Goal: Task Accomplishment & Management: Complete application form

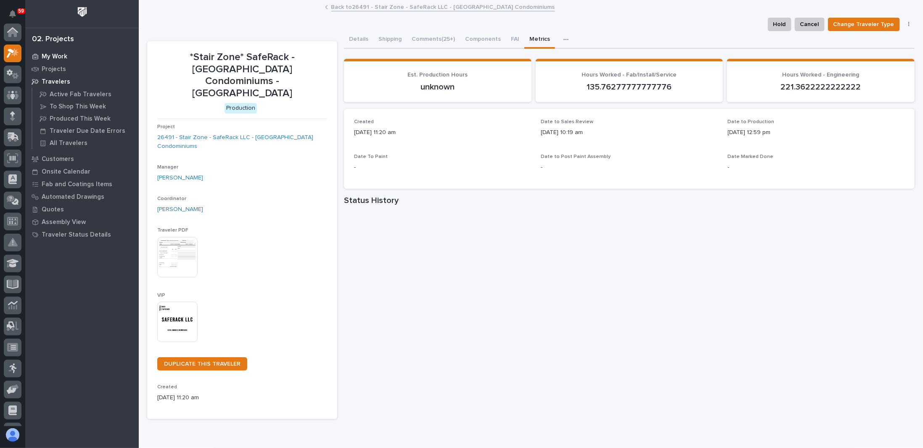
scroll to position [21, 0]
click at [60, 66] on p "Projects" at bounding box center [54, 70] width 24 height 8
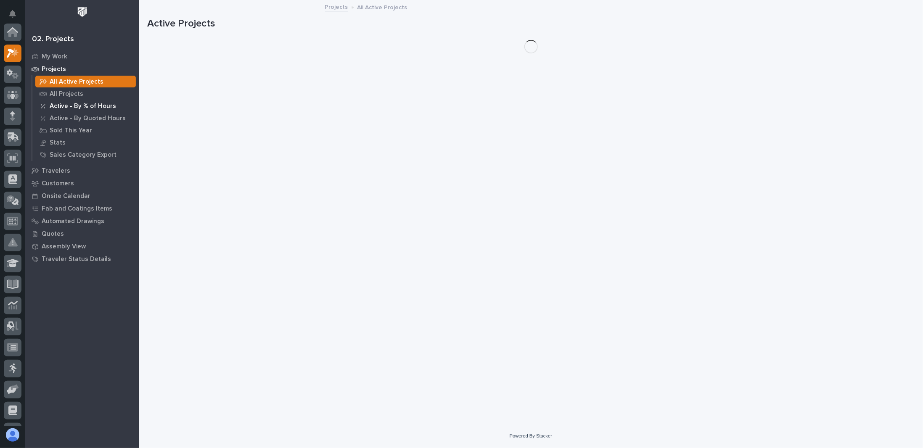
scroll to position [21, 0]
click at [68, 91] on p "All Projects" at bounding box center [67, 94] width 34 height 8
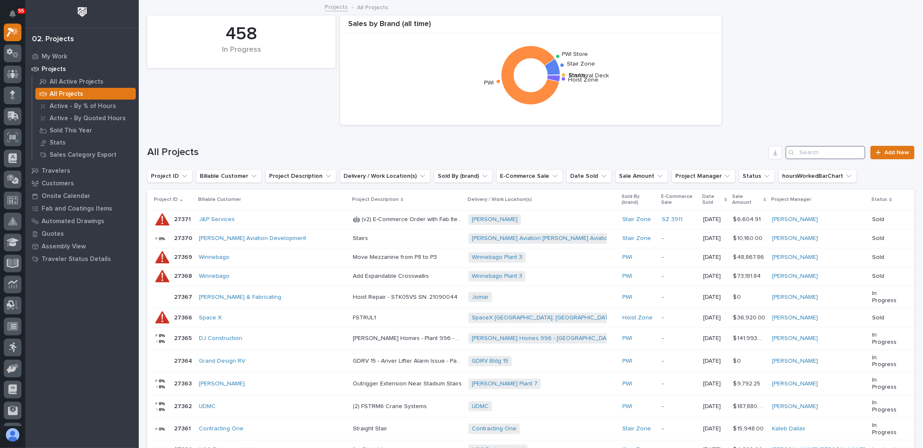
click at [810, 151] on input "Search" at bounding box center [826, 152] width 80 height 13
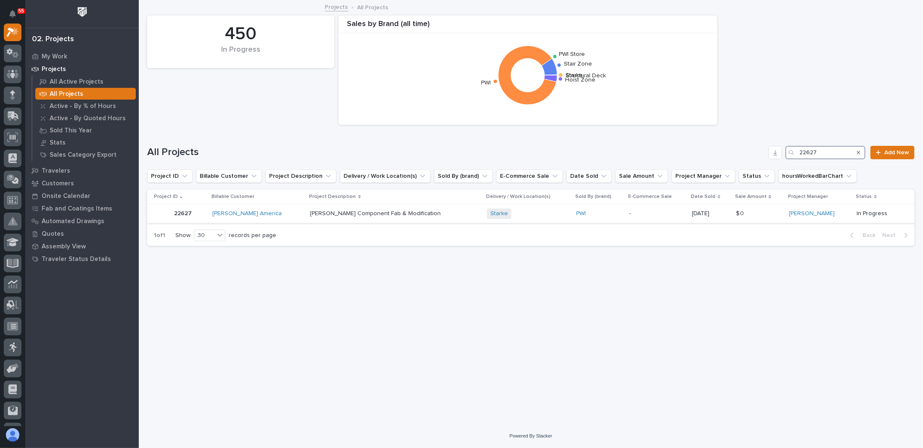
type input "22627"
click at [357, 212] on p "Starke Component Fab & Modification" at bounding box center [376, 213] width 133 height 9
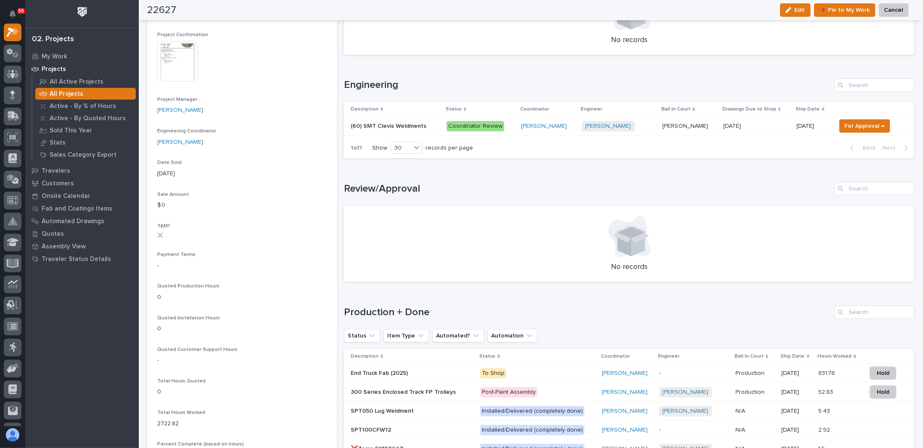
scroll to position [294, 0]
click at [411, 127] on p "(60) SMT Clevis Weldments" at bounding box center [389, 125] width 77 height 9
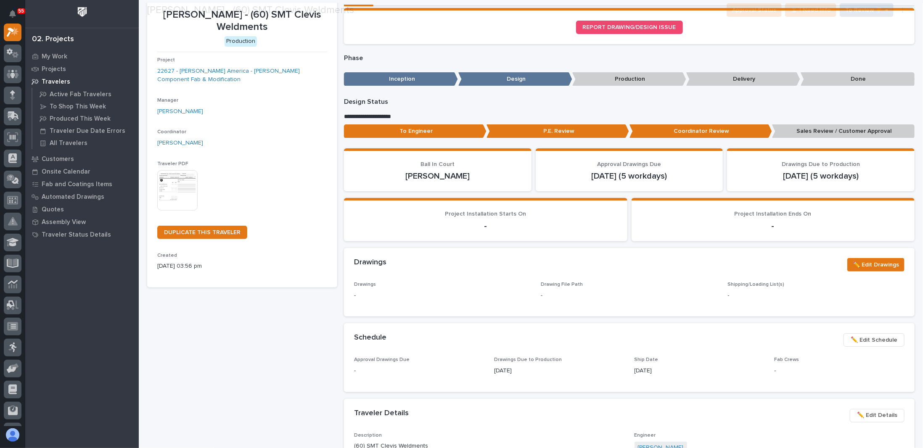
scroll to position [84, 0]
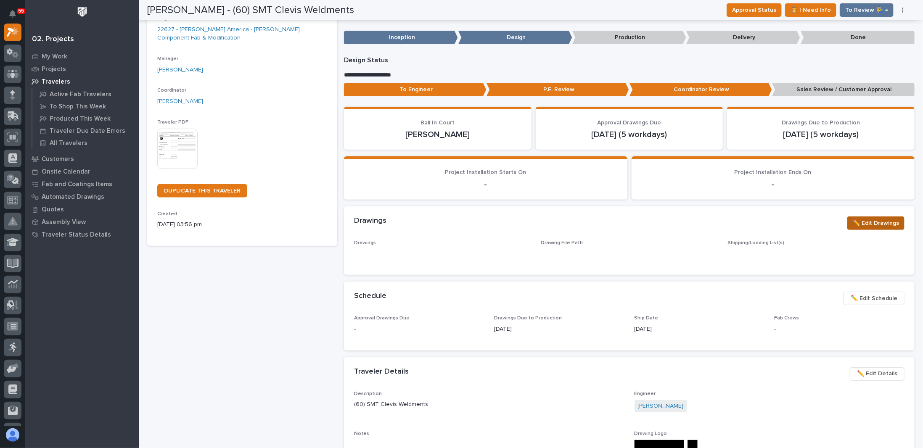
click at [856, 222] on span "✏️ Edit Drawings" at bounding box center [876, 223] width 46 height 10
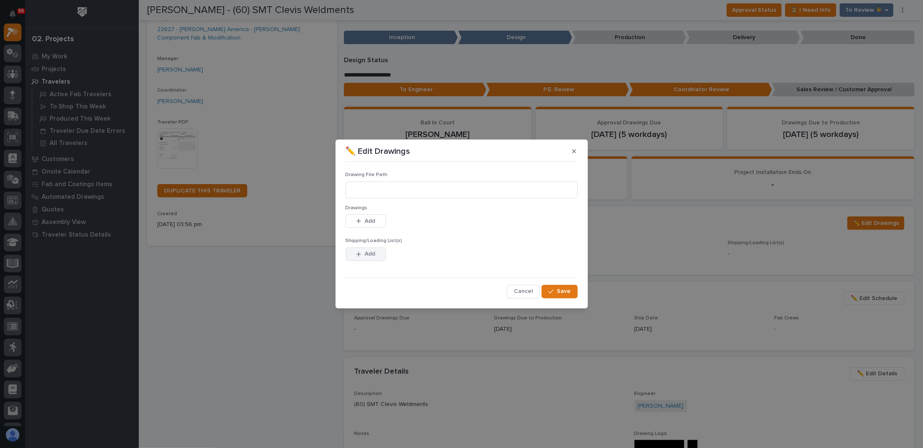
click at [366, 253] on span "Add" at bounding box center [370, 254] width 11 height 8
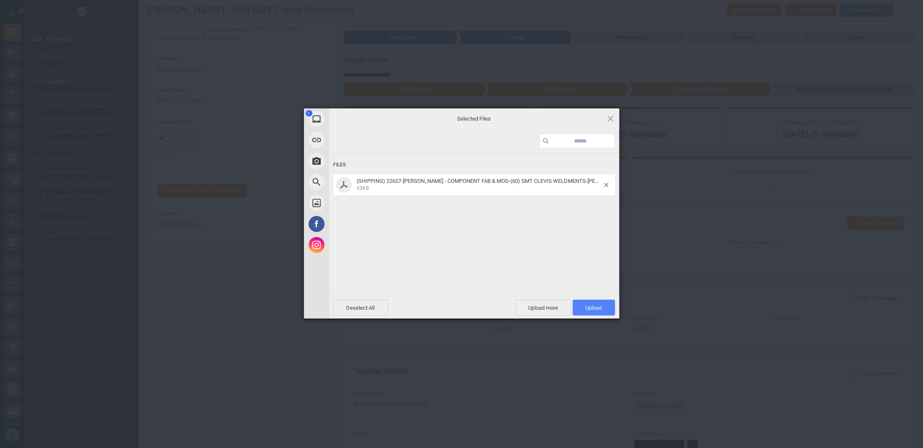
click at [588, 302] on span "Upload 1" at bounding box center [594, 308] width 42 height 16
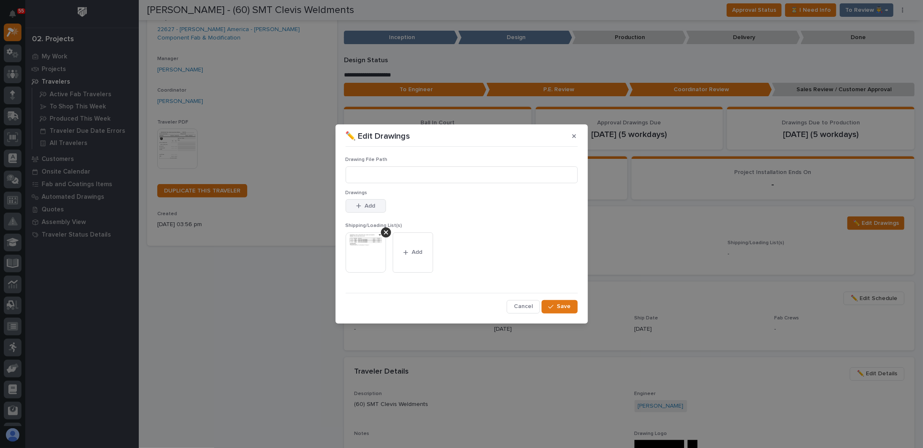
click at [360, 204] on icon "button" at bounding box center [358, 206] width 5 height 6
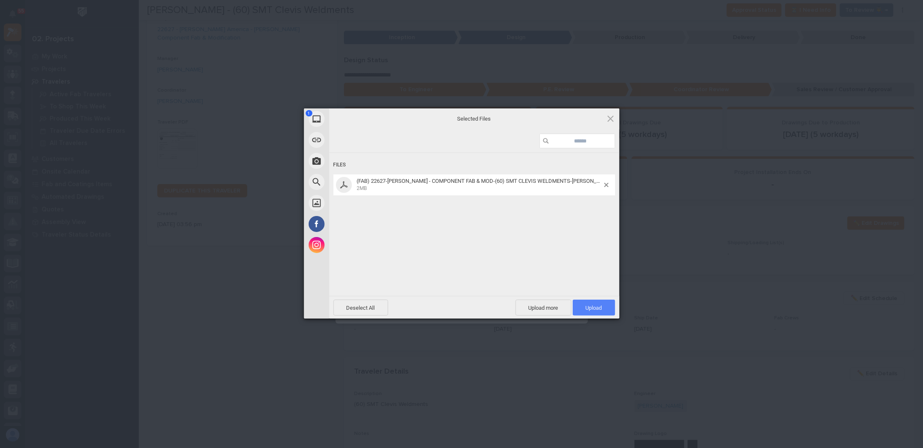
click at [594, 305] on span "Upload 1" at bounding box center [594, 308] width 16 height 6
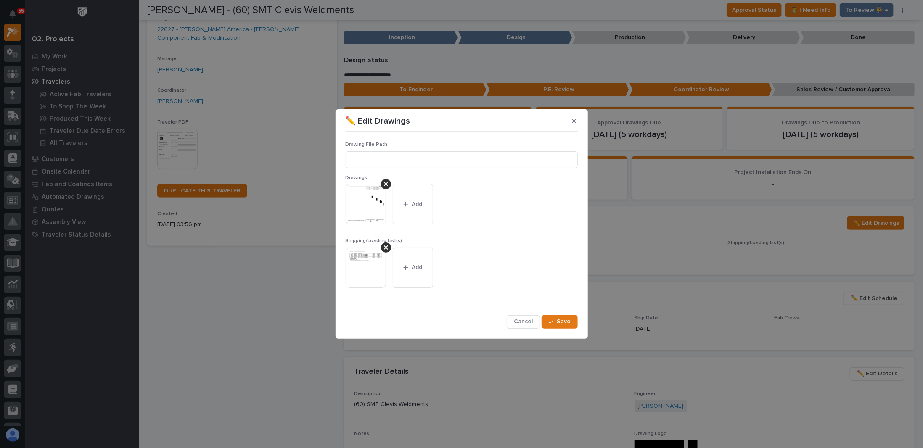
click at [431, 148] on div "Drawing File Path" at bounding box center [462, 158] width 232 height 33
click at [428, 153] on input at bounding box center [462, 159] width 232 height 17
paste input "Y:\Customers\PWI\22627 SMT Clevis\01 Engineering\09 Final Documents\04 Fab"
type input "Y:\Customers\PWI\22627 SMT Clevis\01 Engineering\09 Final Documents\04 Fab"
drag, startPoint x: 565, startPoint y: 160, endPoint x: 115, endPoint y: 176, distance: 450.4
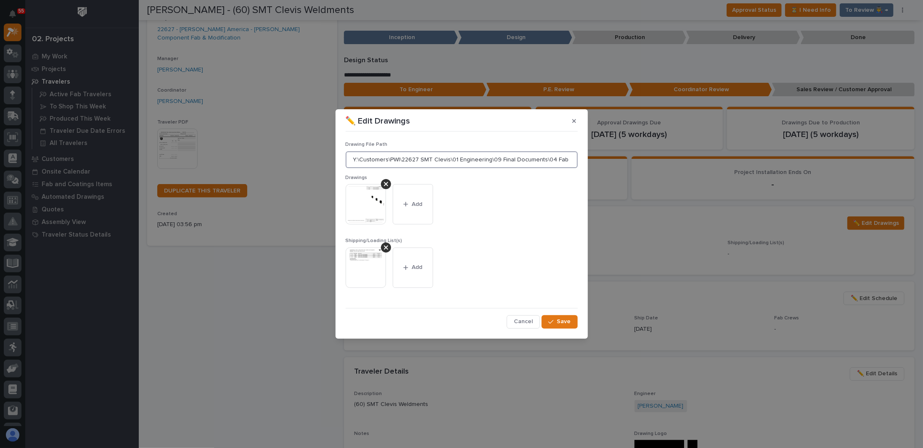
click at [119, 178] on div "✏️ Edit Drawings Drawing File Path Y:\Customers\PWI\22627 SMT Clevis\01 Enginee…" at bounding box center [461, 224] width 923 height 448
click at [472, 156] on input at bounding box center [462, 159] width 232 height 17
paste input "Y:\Customers\PWI\22627 SMT Clevis\01 Engineering\09 Final Documents\04 Fab\(FAB…"
type input "Y:\Customers\PWI\22627 SMT Clevis\01 Engineering\09 Final Documents\04 Fab\(FAB…"
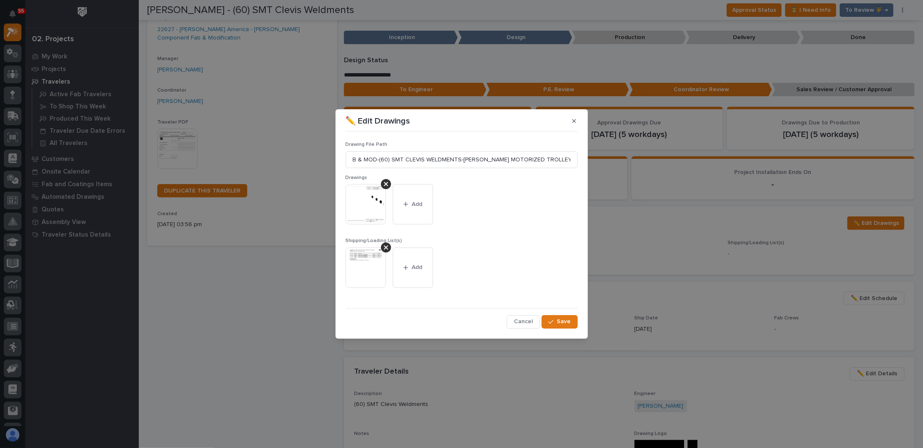
drag, startPoint x: 560, startPoint y: 321, endPoint x: 555, endPoint y: 333, distance: 13.0
click at [560, 321] on span "Save" at bounding box center [564, 322] width 14 height 8
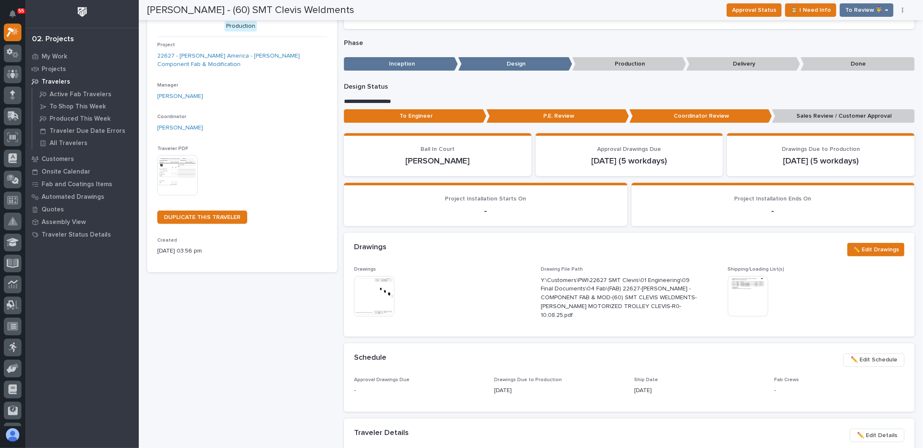
scroll to position [0, 0]
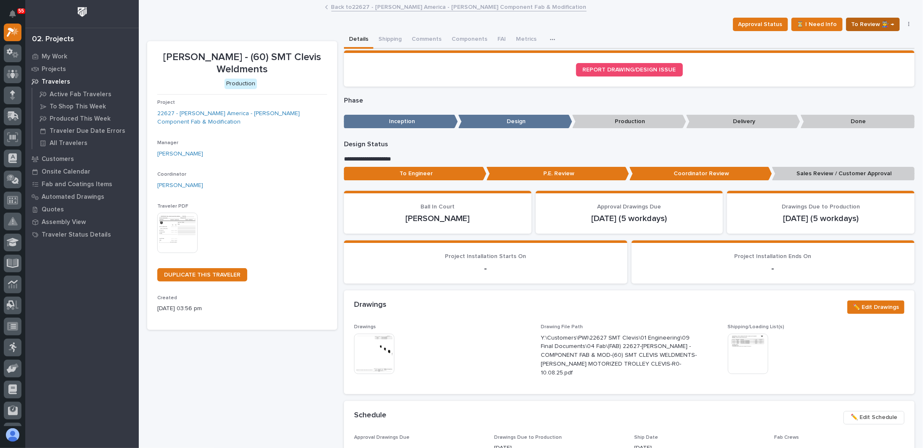
click at [876, 24] on span "To Review 👨‍🏭 →" at bounding box center [873, 24] width 43 height 10
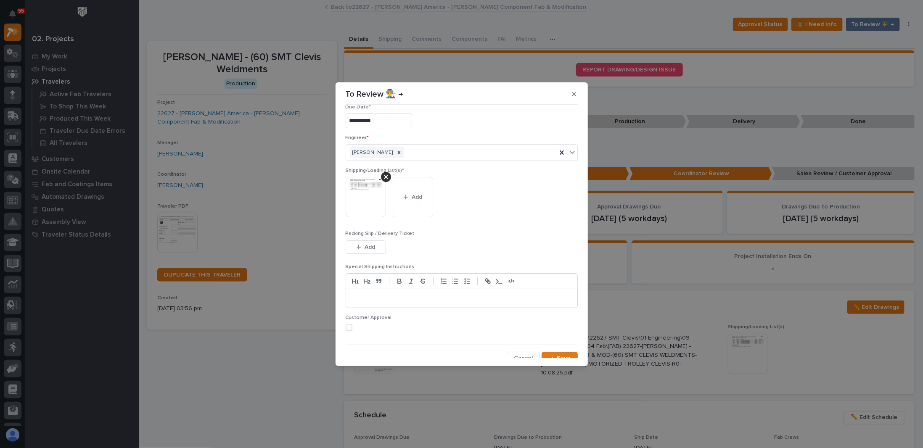
scroll to position [16, 0]
drag, startPoint x: 353, startPoint y: 320, endPoint x: 398, endPoint y: 326, distance: 45.5
click at [353, 320] on label at bounding box center [462, 322] width 232 height 7
click at [558, 350] on span "Save" at bounding box center [564, 353] width 14 height 8
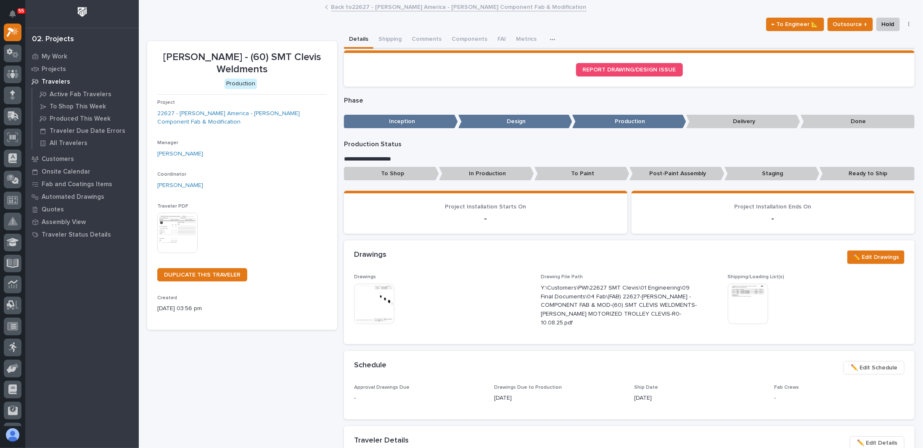
click at [185, 214] on img at bounding box center [177, 233] width 40 height 40
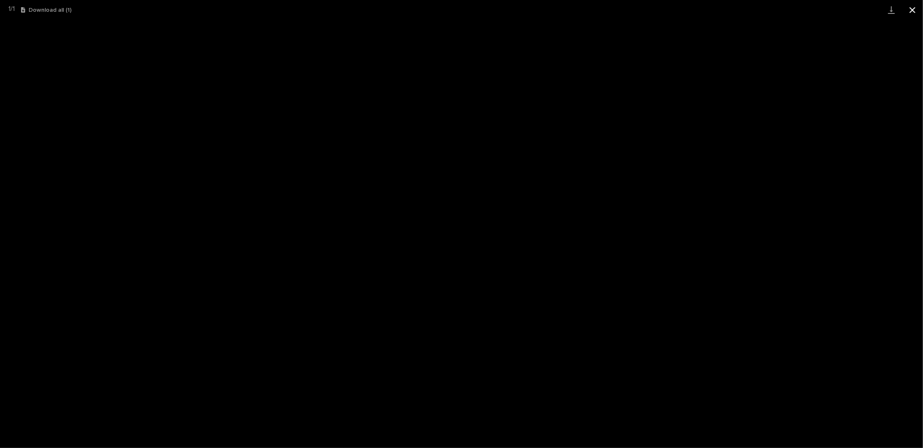
drag, startPoint x: 915, startPoint y: 11, endPoint x: 906, endPoint y: 19, distance: 12.2
click at [914, 13] on button "Close gallery" at bounding box center [912, 10] width 21 height 20
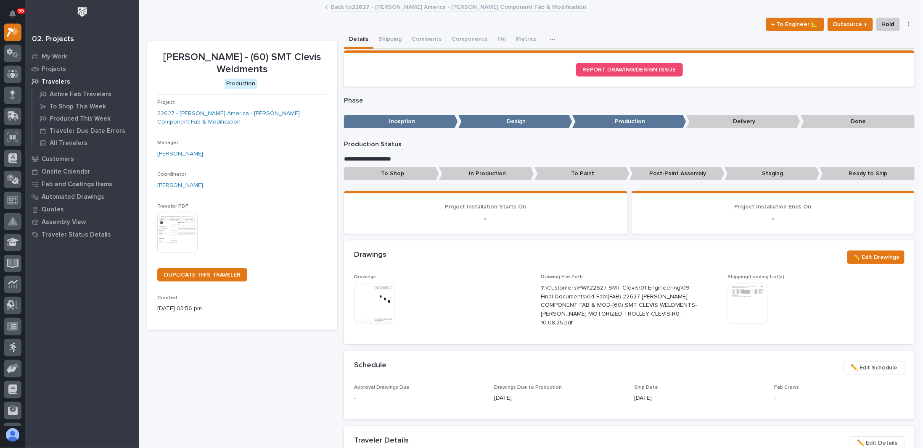
click at [708, 88] on div "Loading... Saving… REPORT DRAWING/DESIGN ISSUE" at bounding box center [629, 71] width 571 height 43
click at [263, 25] on div "← To Engineer 📐 Outsource ↑ Hold Cancel Change Traveler Type Regenerate PDF Gen…" at bounding box center [531, 24] width 768 height 13
click at [426, 219] on p "-" at bounding box center [485, 219] width 263 height 10
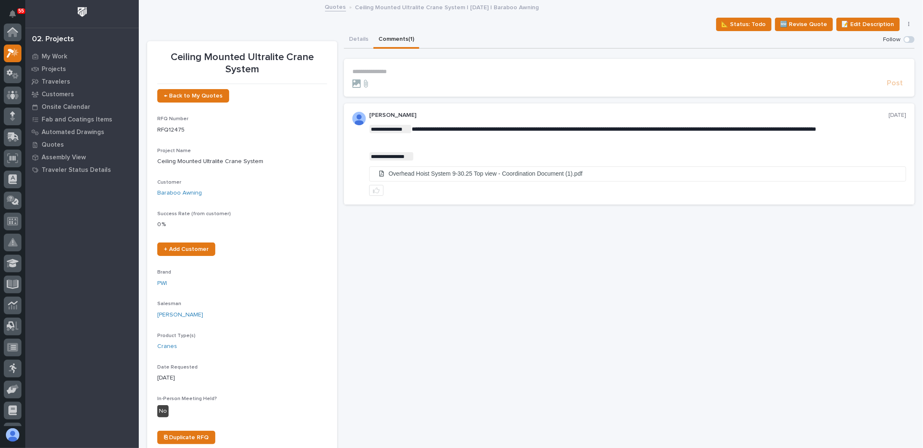
scroll to position [21, 0]
click at [54, 75] on link "Travelers" at bounding box center [82, 81] width 114 height 13
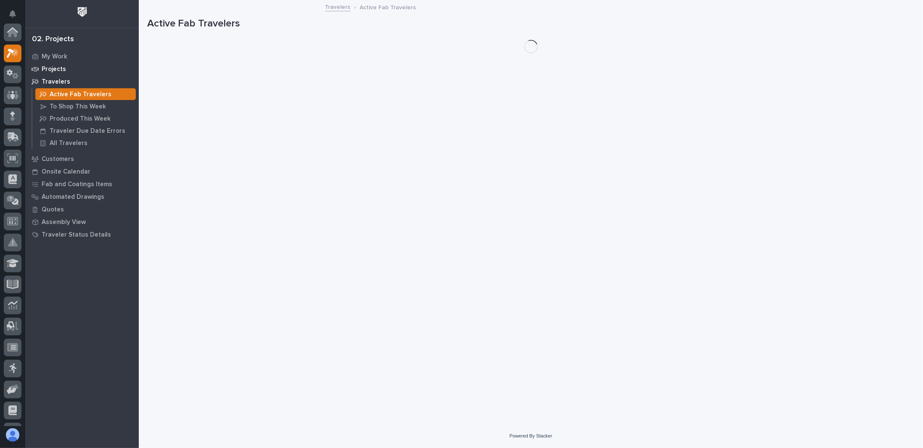
scroll to position [21, 0]
click at [60, 71] on p "Projects" at bounding box center [54, 70] width 24 height 8
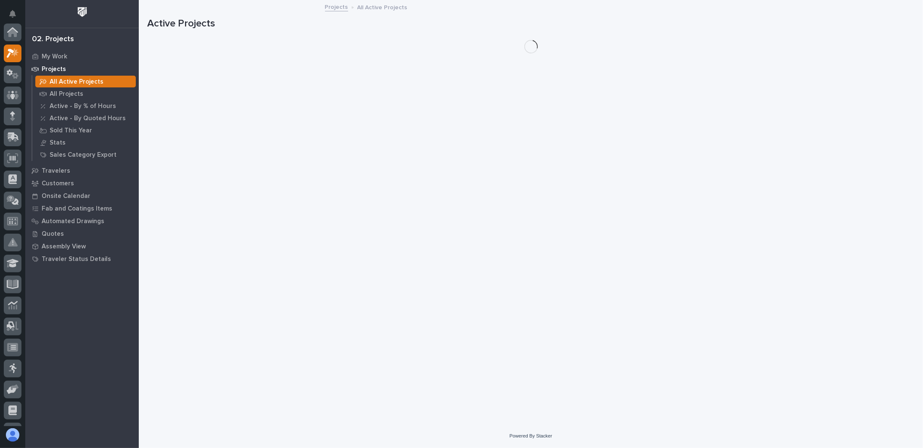
scroll to position [21, 0]
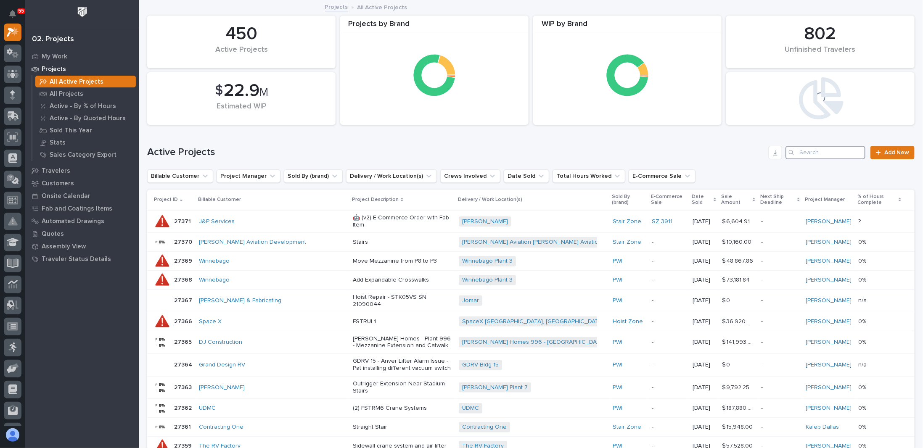
click at [811, 155] on input "Search" at bounding box center [826, 152] width 80 height 13
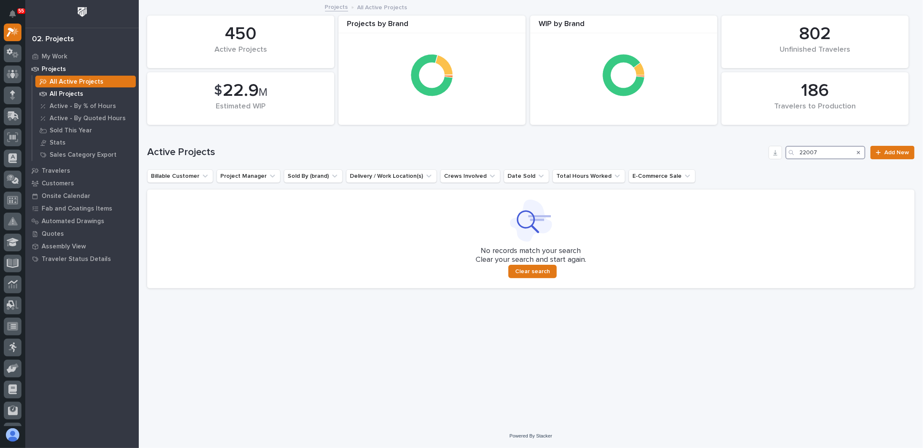
type input "22007"
click at [66, 94] on p "All Projects" at bounding box center [67, 94] width 34 height 8
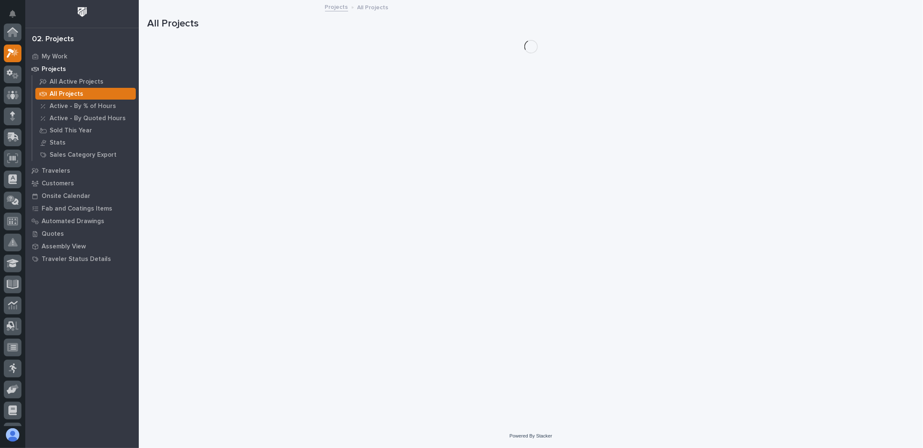
scroll to position [21, 0]
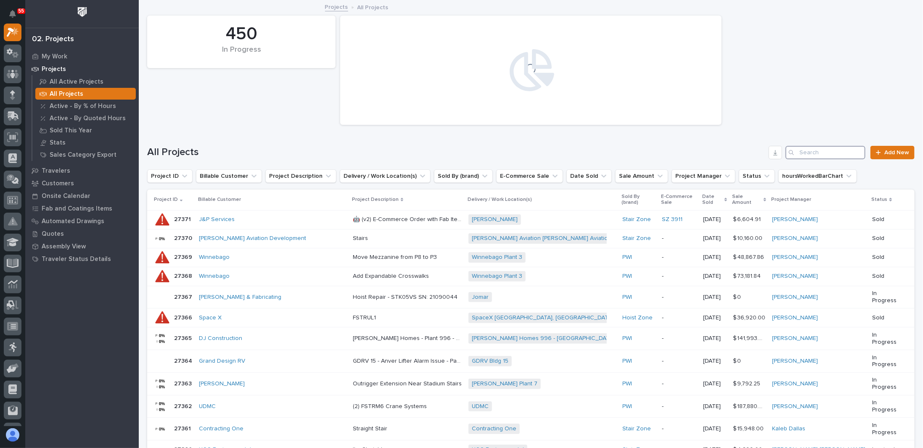
click at [817, 148] on input "Search" at bounding box center [826, 152] width 80 height 13
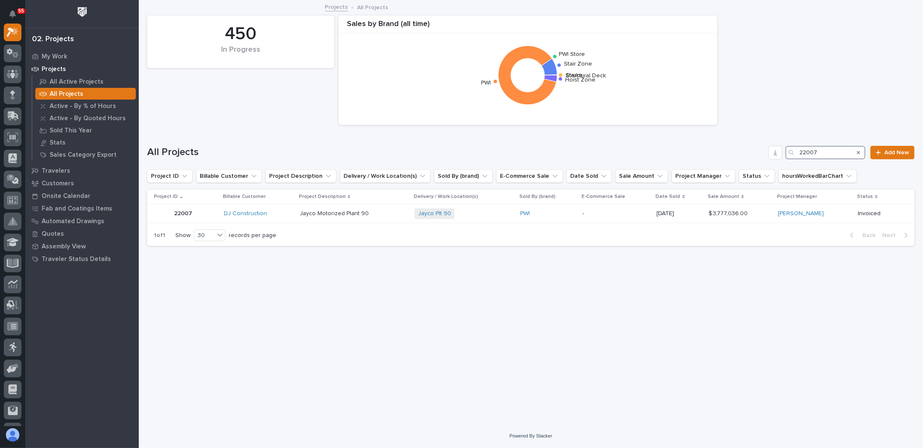
type input "22007"
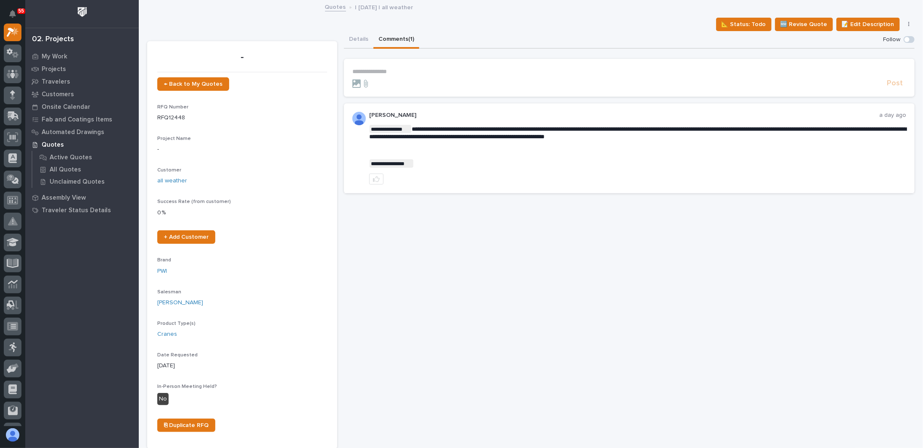
click at [389, 68] on p "**********" at bounding box center [630, 71] width 554 height 7
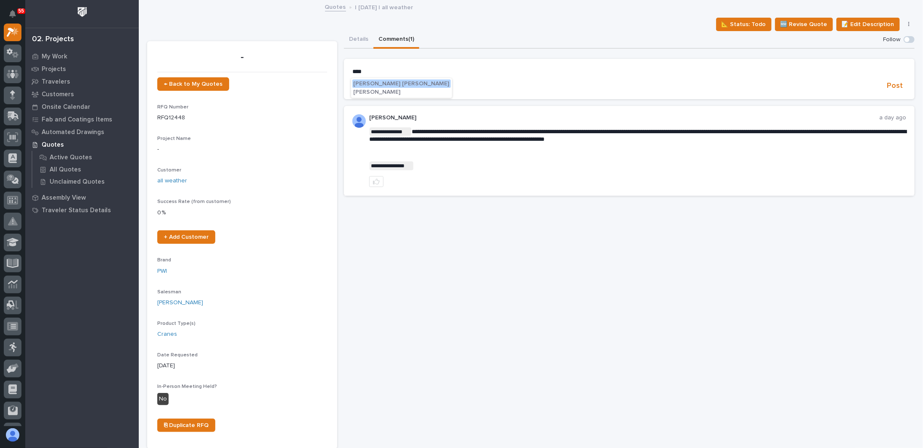
click at [375, 92] on span "Ben Miller" at bounding box center [377, 92] width 47 height 6
click at [401, 75] on p "**********" at bounding box center [630, 72] width 554 height 8
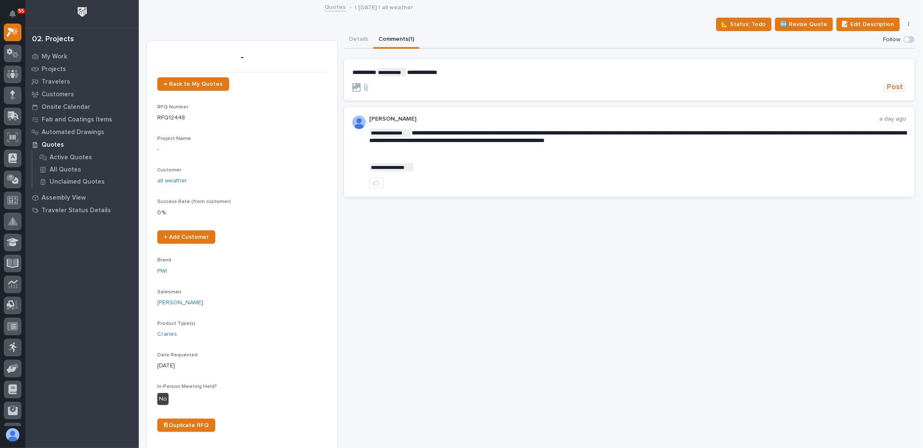
click at [891, 89] on span "Post" at bounding box center [895, 87] width 16 height 10
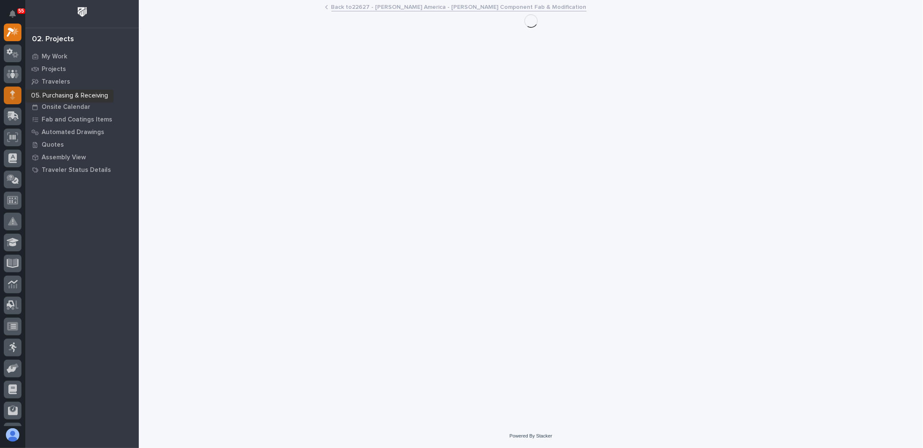
click at [13, 95] on icon at bounding box center [12, 97] width 5 height 5
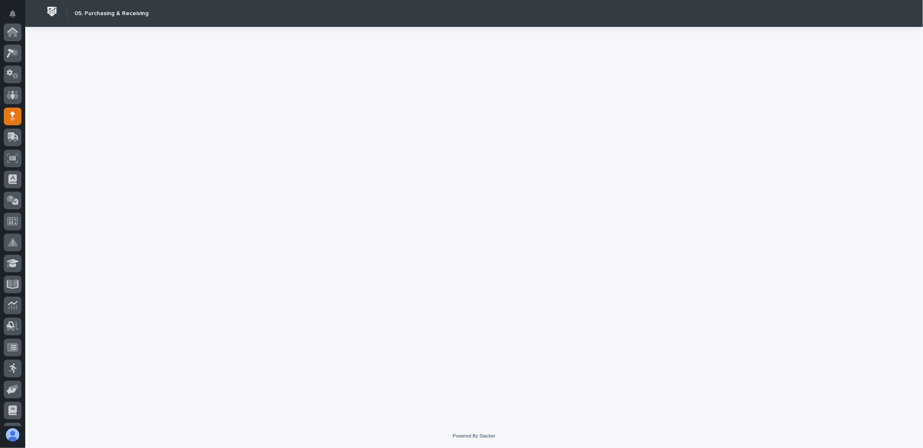
scroll to position [84, 0]
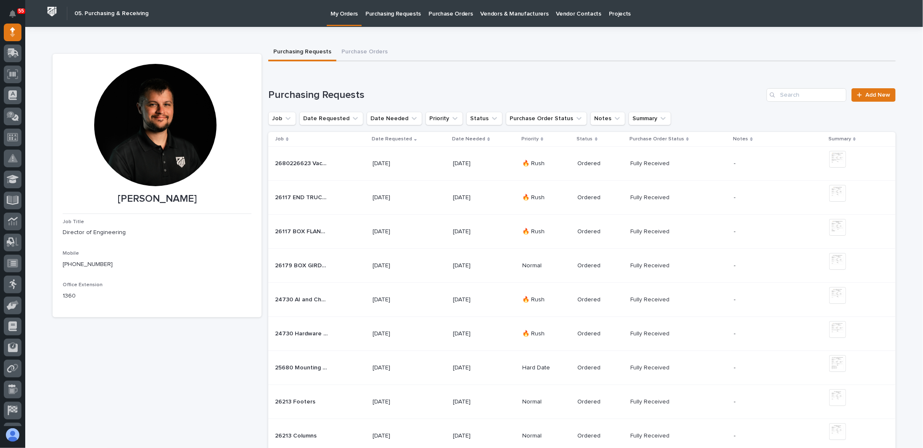
click at [393, 20] on link "Purchasing Requests" at bounding box center [393, 13] width 63 height 26
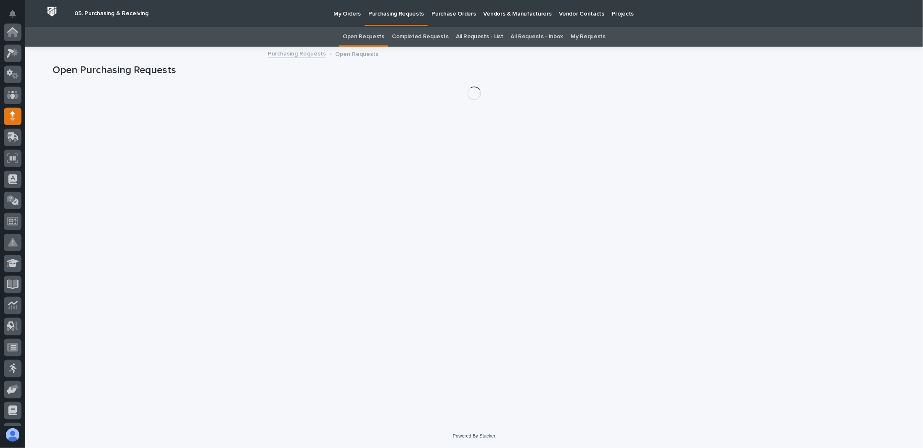
scroll to position [84, 0]
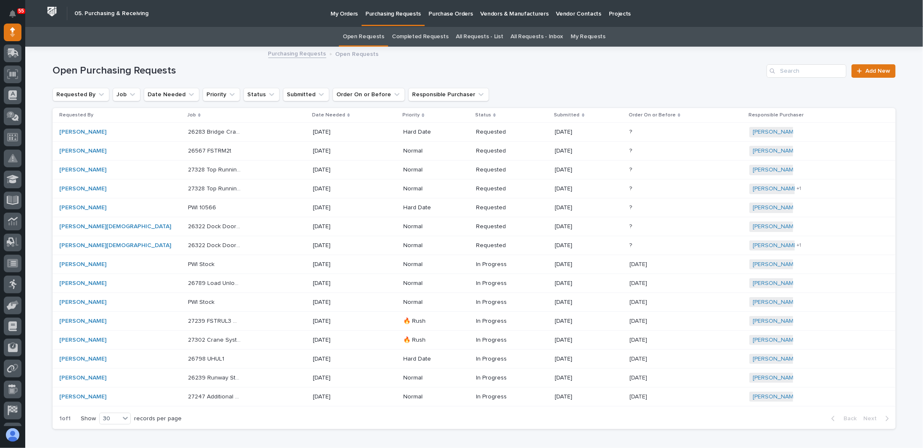
click at [334, 13] on p "My Orders" at bounding box center [344, 9] width 27 height 18
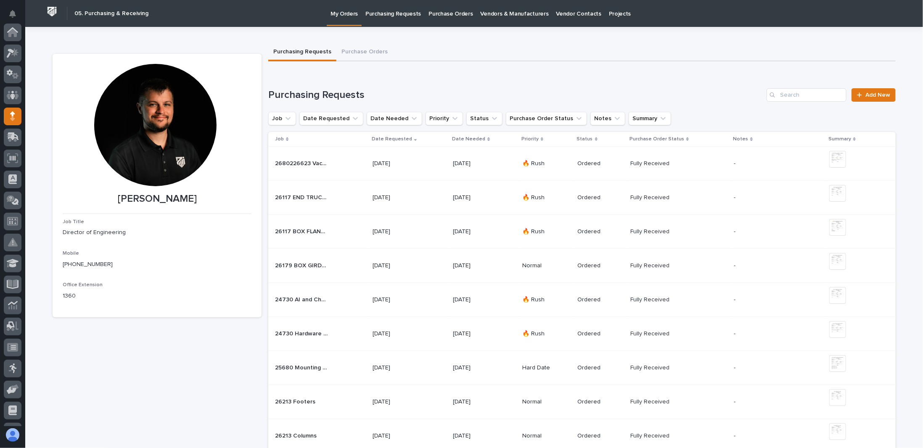
scroll to position [84, 0]
click at [387, 15] on p "Purchasing Requests" at bounding box center [394, 9] width 56 height 18
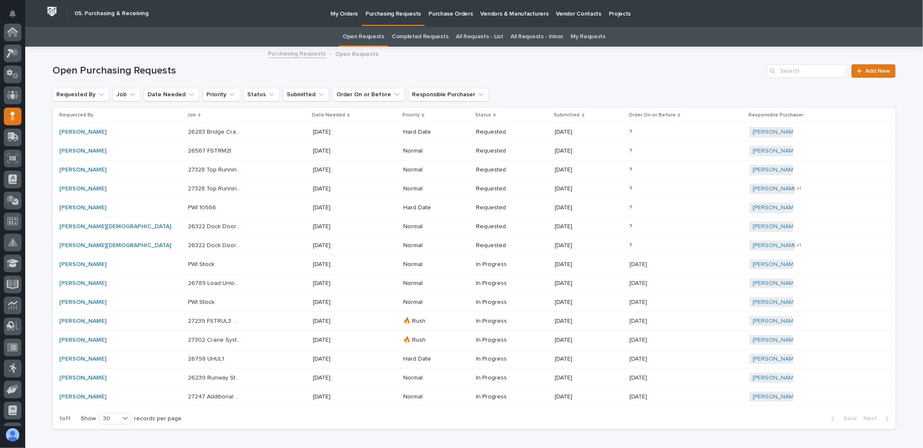
scroll to position [84, 0]
click at [862, 75] on link "Add New" at bounding box center [874, 70] width 44 height 13
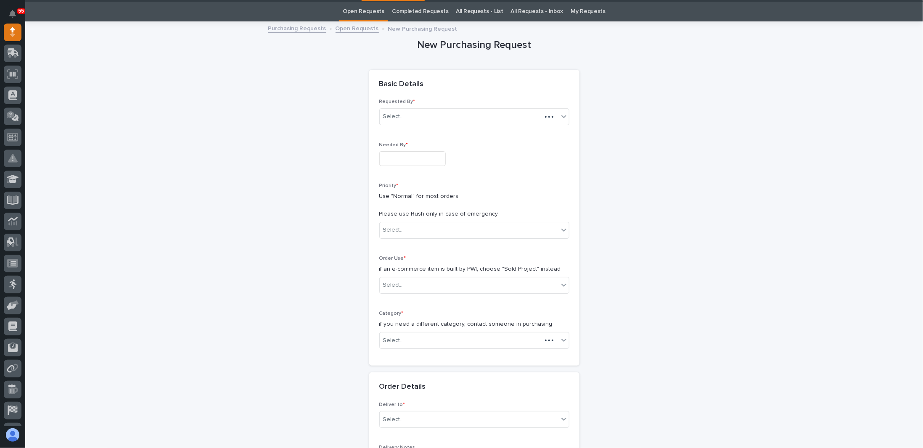
scroll to position [27, 0]
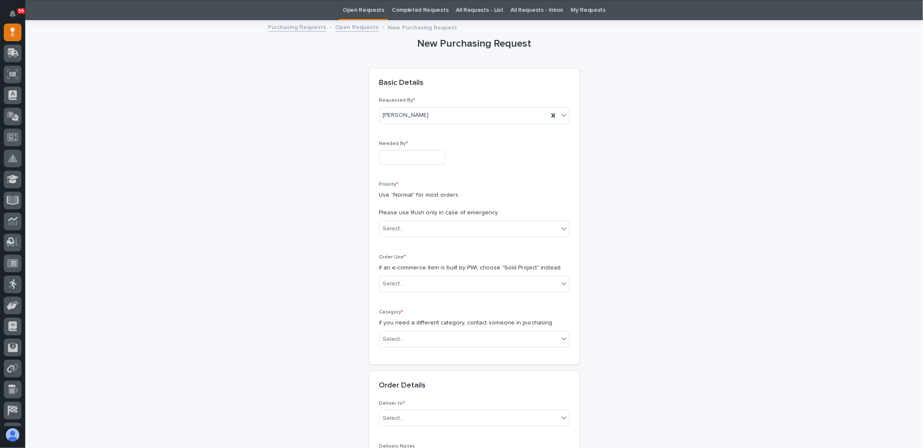
click at [406, 154] on input "text" at bounding box center [412, 157] width 66 height 15
click at [431, 92] on div "17" at bounding box center [431, 87] width 11 height 11
type input "**********"
click at [403, 223] on div "Select..." at bounding box center [469, 229] width 179 height 14
click at [398, 272] on div "Normal" at bounding box center [470, 273] width 189 height 15
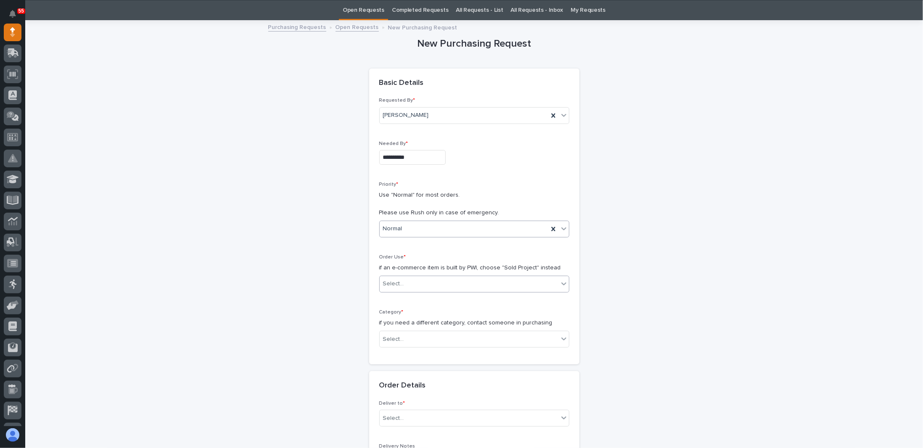
click at [406, 284] on div "Select..." at bounding box center [469, 284] width 179 height 14
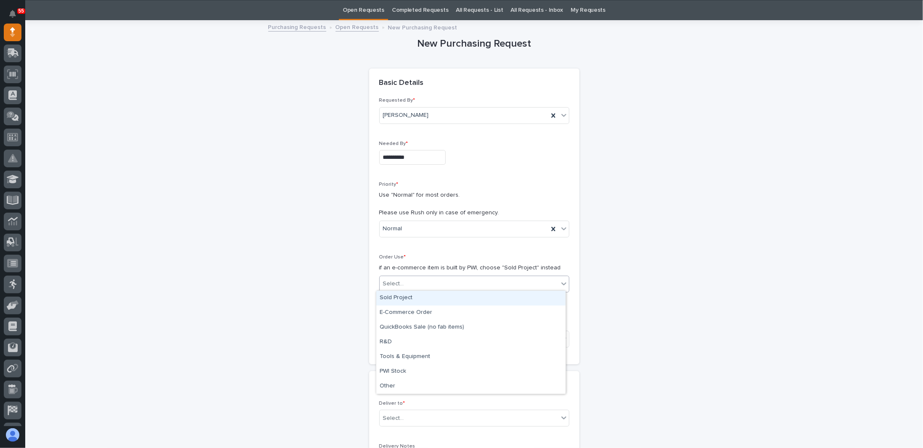
click at [403, 300] on div "Sold Project" at bounding box center [470, 298] width 189 height 15
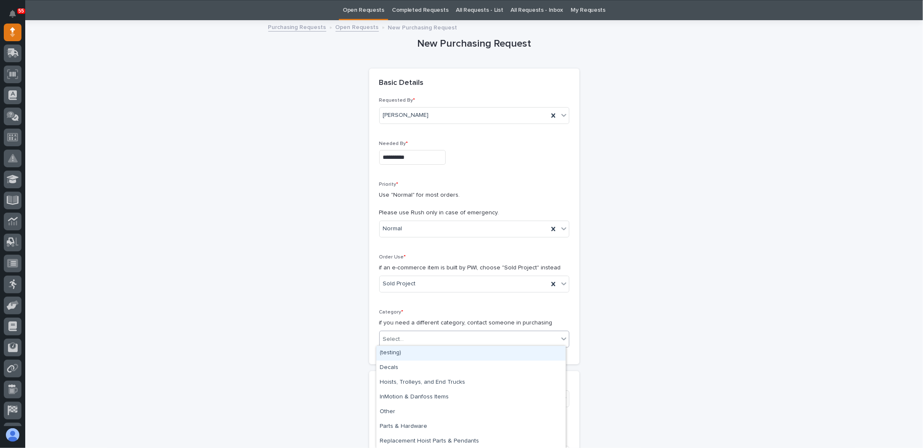
click at [402, 339] on div "Select..." at bounding box center [469, 340] width 179 height 14
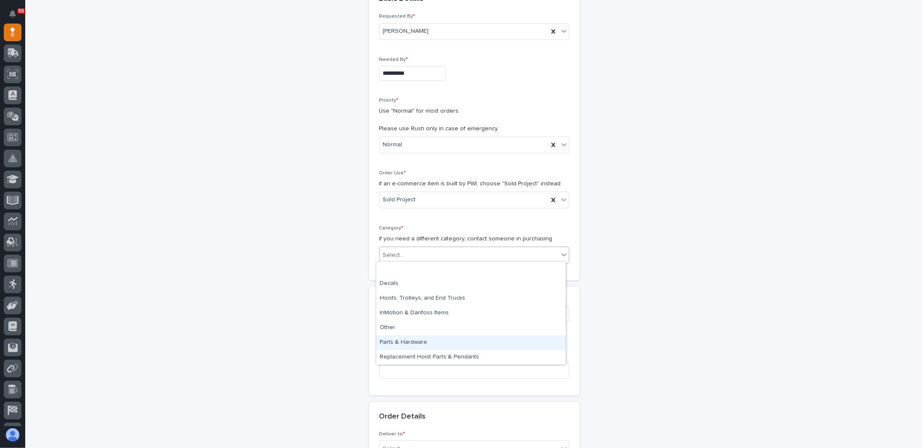
scroll to position [29, 0]
click at [403, 344] on div "Steel" at bounding box center [470, 343] width 189 height 15
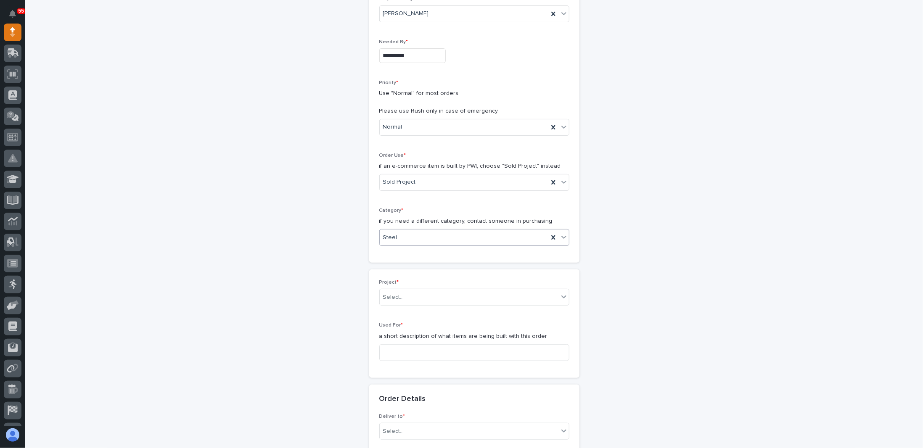
scroll to position [153, 0]
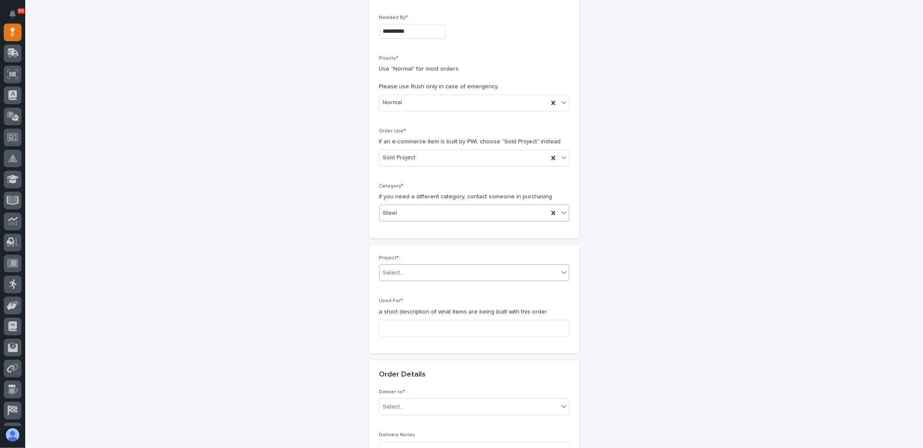
click at [399, 276] on div "Select..." at bounding box center [469, 273] width 179 height 14
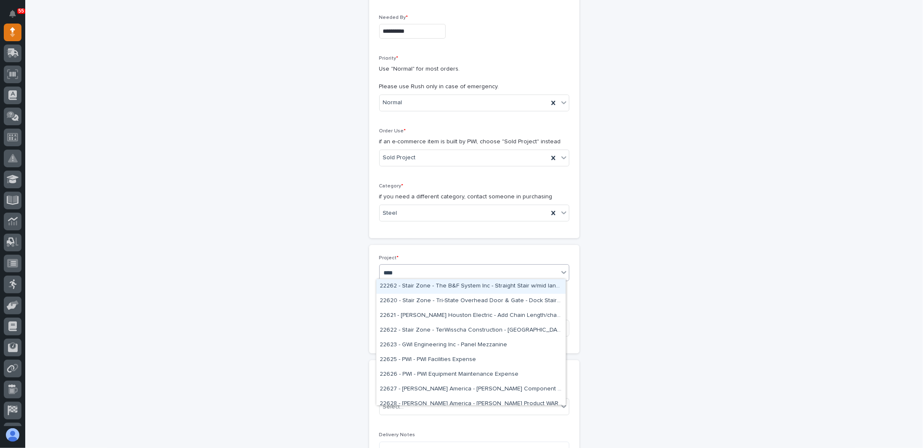
type input "*****"
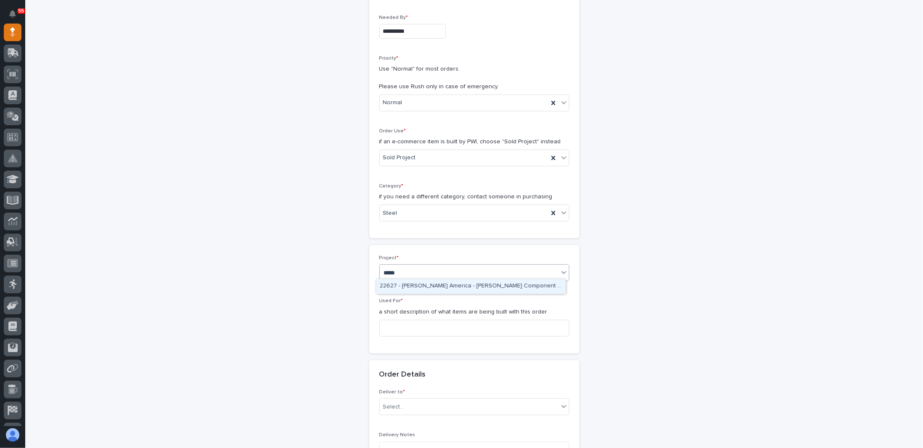
click at [395, 286] on div "22627 - Starke America - Starke Component Fab & Modification" at bounding box center [470, 286] width 189 height 15
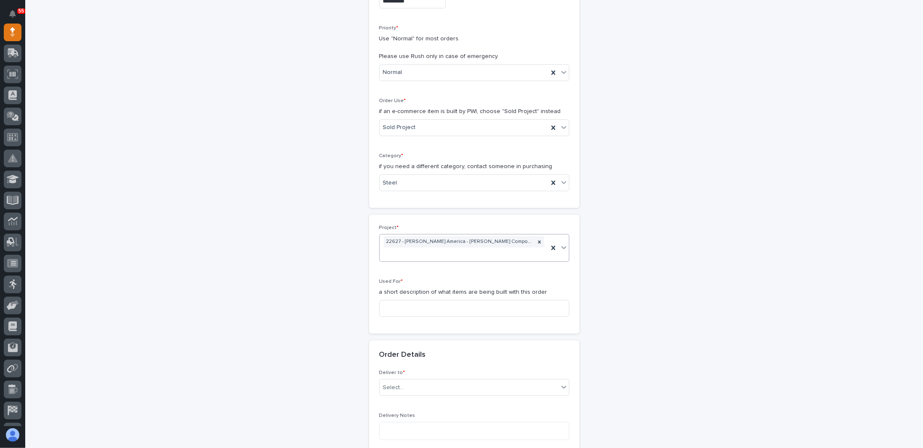
scroll to position [195, 0]
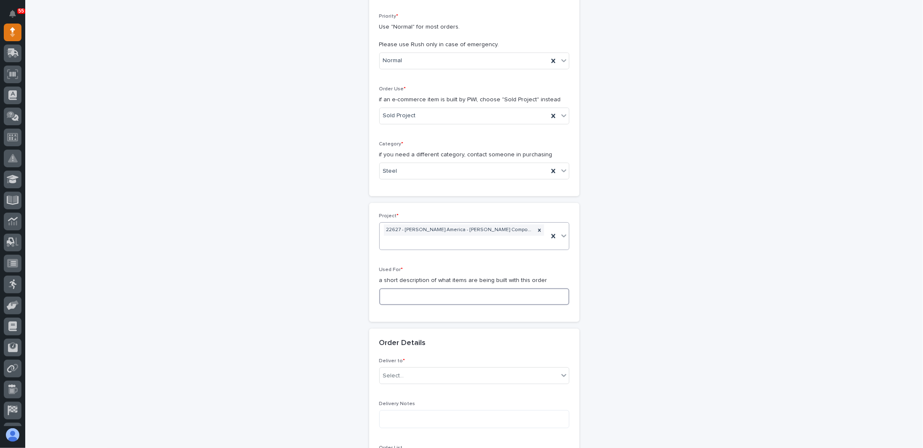
click at [402, 289] on input at bounding box center [474, 297] width 190 height 17
type input "6"
type input "(60) SMT Clevis Welments"
click at [295, 278] on div "**********" at bounding box center [474, 345] width 843 height 984
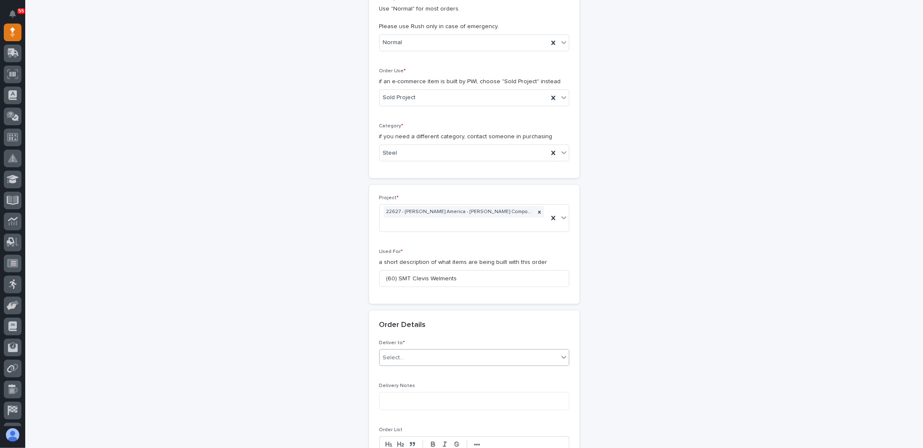
scroll to position [237, 0]
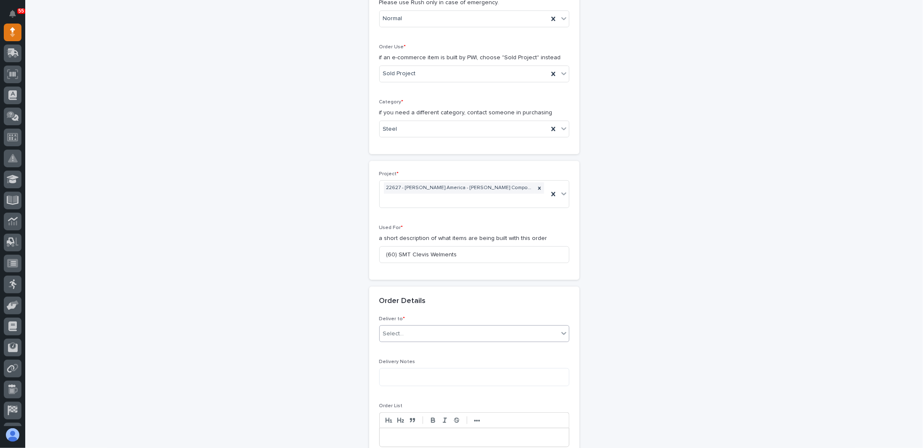
click at [403, 327] on div "Select..." at bounding box center [469, 334] width 179 height 14
click at [391, 338] on div "PWI" at bounding box center [470, 336] width 189 height 15
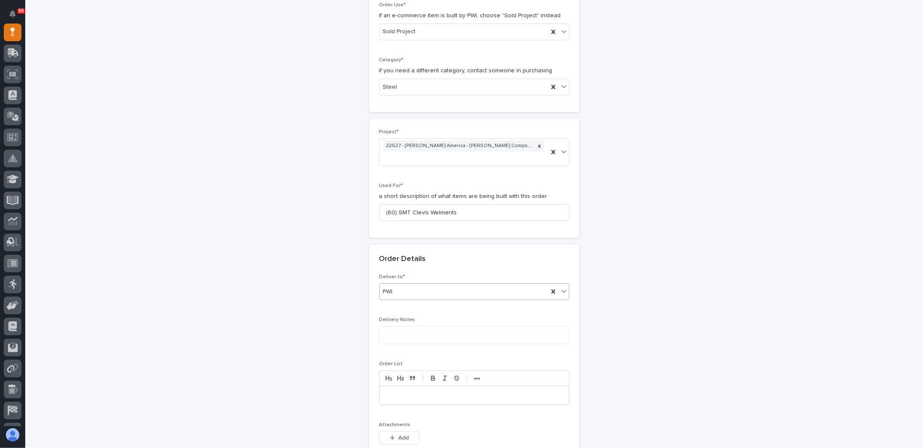
scroll to position [363, 0]
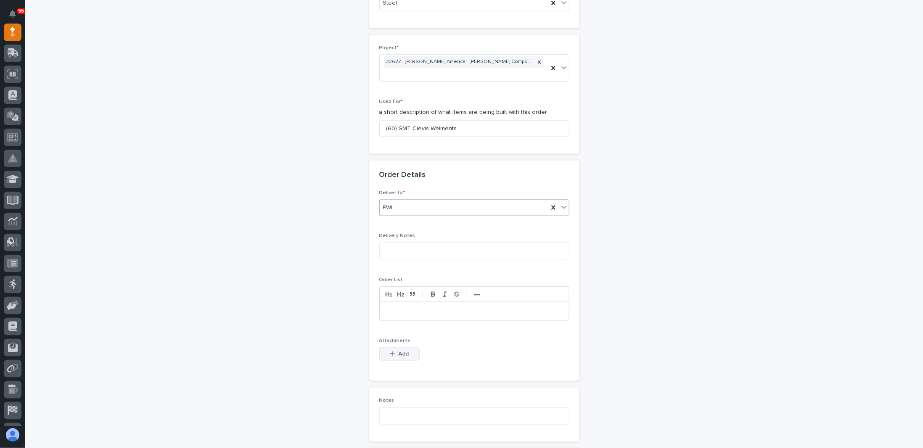
click at [390, 347] on button "Add" at bounding box center [399, 353] width 40 height 13
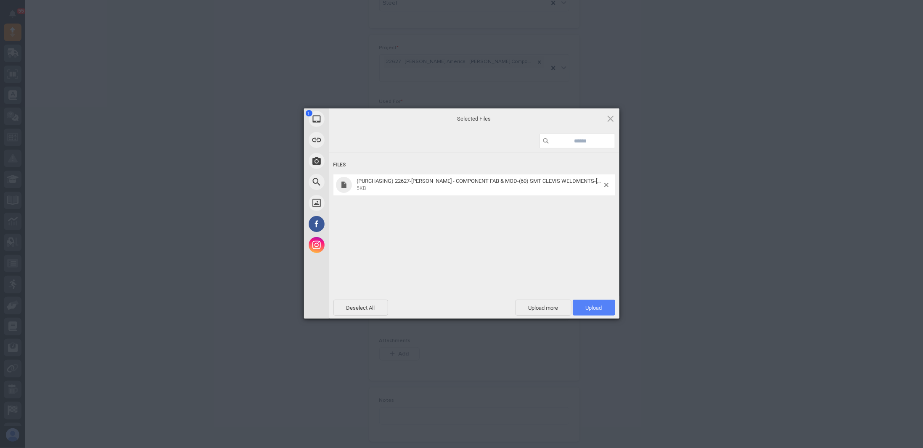
click at [595, 306] on span "Upload 1" at bounding box center [594, 308] width 16 height 6
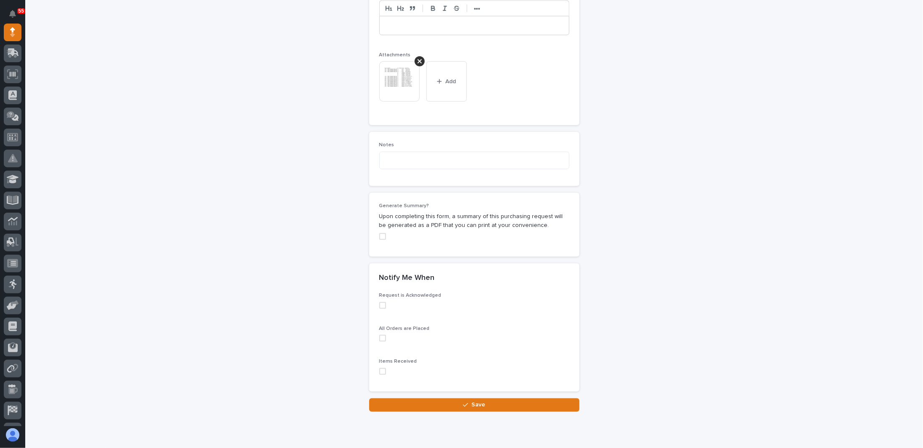
scroll to position [665, 0]
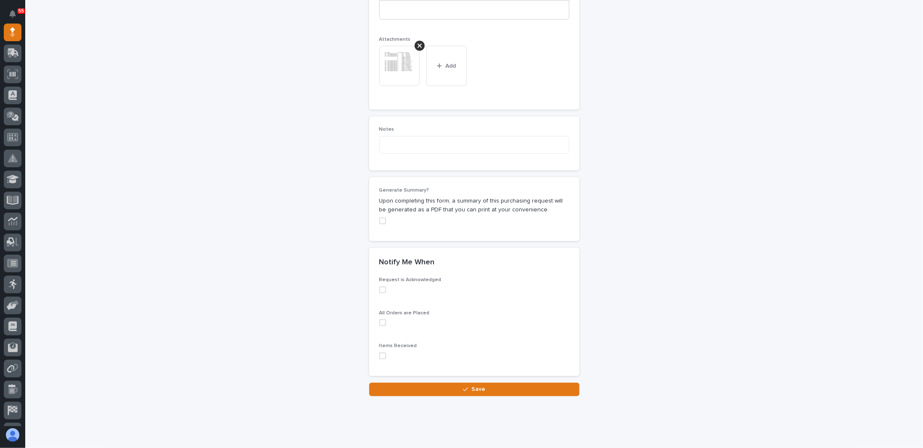
click at [382, 218] on span at bounding box center [382, 221] width 7 height 7
click at [450, 383] on button "Save" at bounding box center [474, 389] width 210 height 13
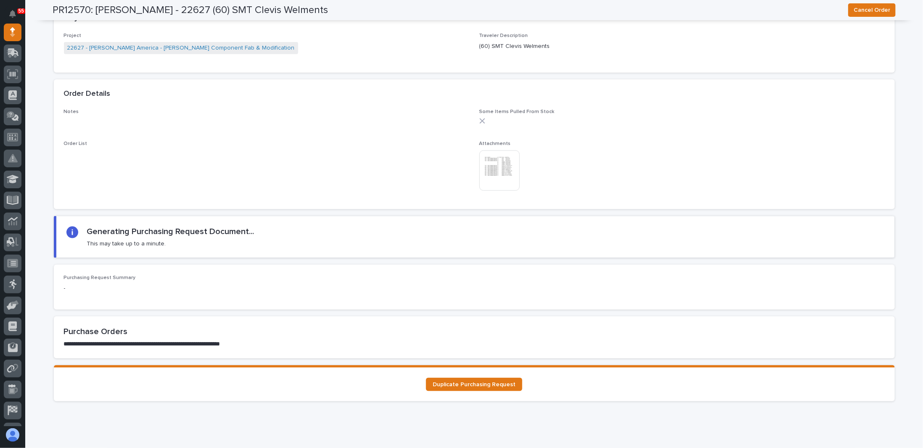
scroll to position [631, 0]
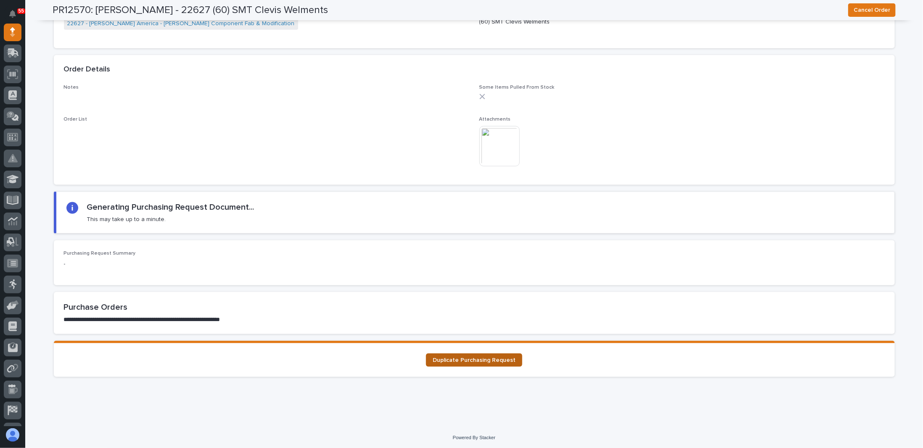
click at [478, 360] on span "Duplicate Purchasing Request" at bounding box center [474, 361] width 83 height 6
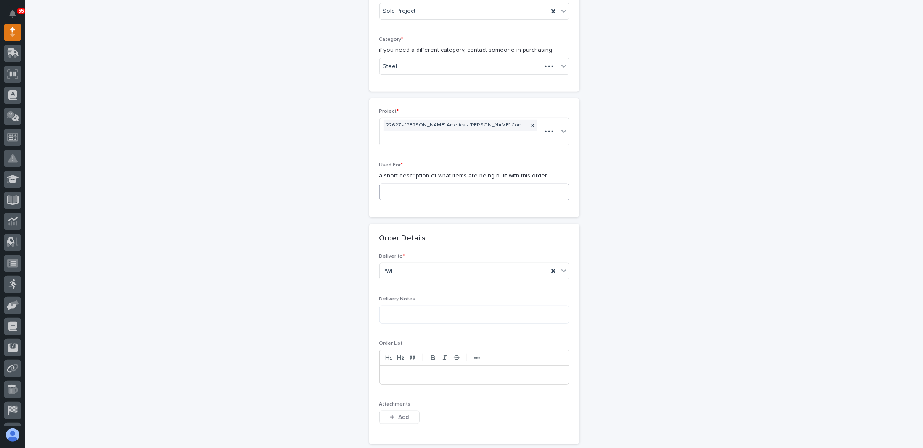
scroll to position [294, 0]
click at [404, 189] on input at bounding box center [474, 197] width 190 height 17
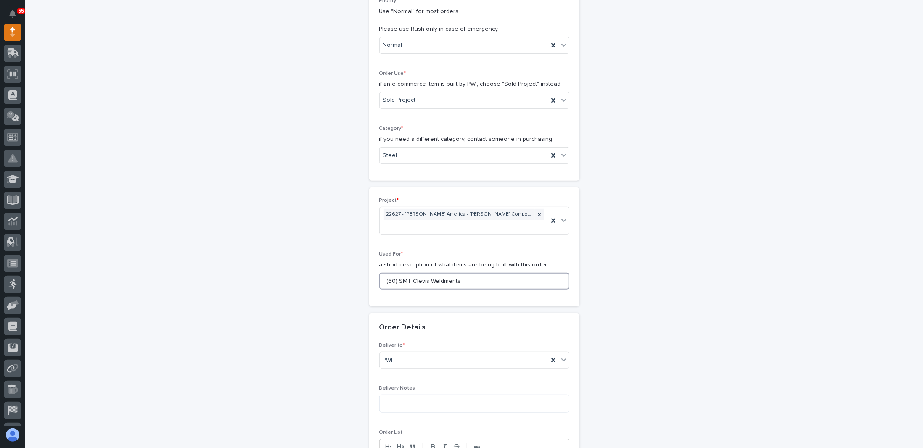
type input "(60) SMT Clevis Weldments"
drag, startPoint x: 325, startPoint y: 230, endPoint x: 311, endPoint y: 250, distance: 24.3
click at [312, 249] on div "**********" at bounding box center [474, 329] width 843 height 984
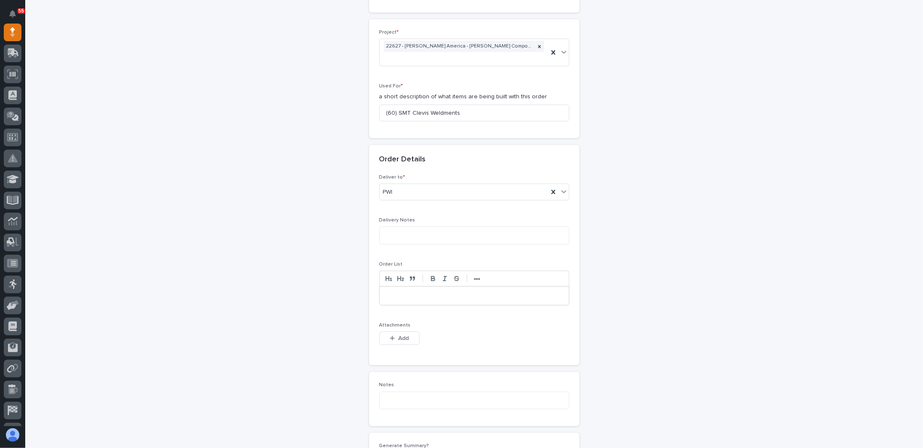
click at [312, 262] on div "**********" at bounding box center [474, 161] width 843 height 984
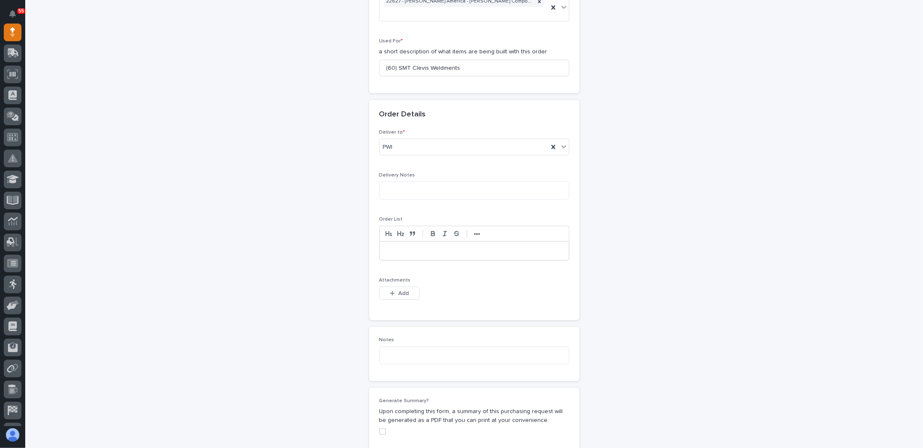
scroll to position [505, 0]
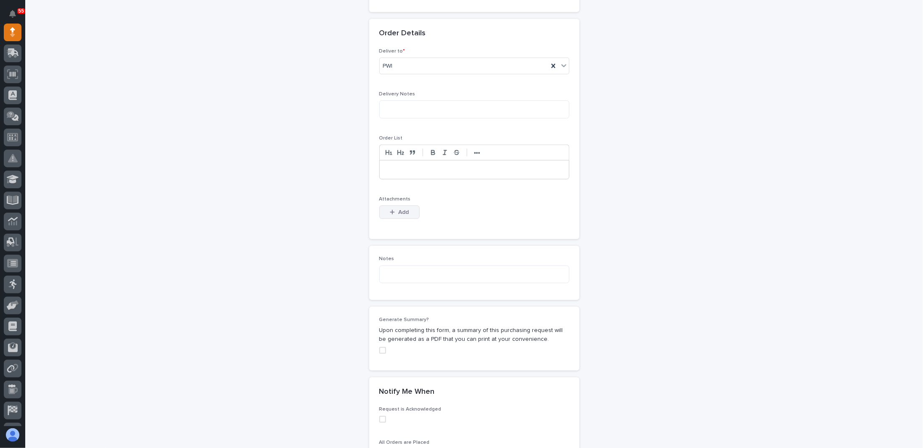
click at [398, 209] on span "Add" at bounding box center [403, 213] width 11 height 8
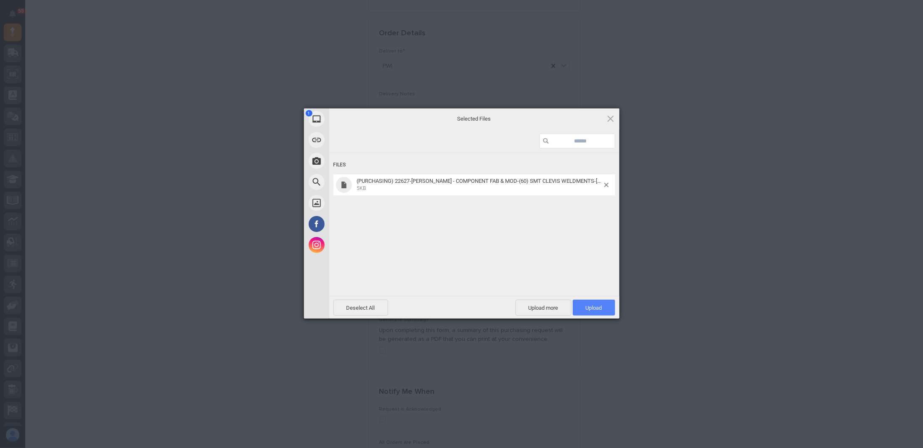
click at [602, 309] on span "Upload 1" at bounding box center [594, 308] width 16 height 6
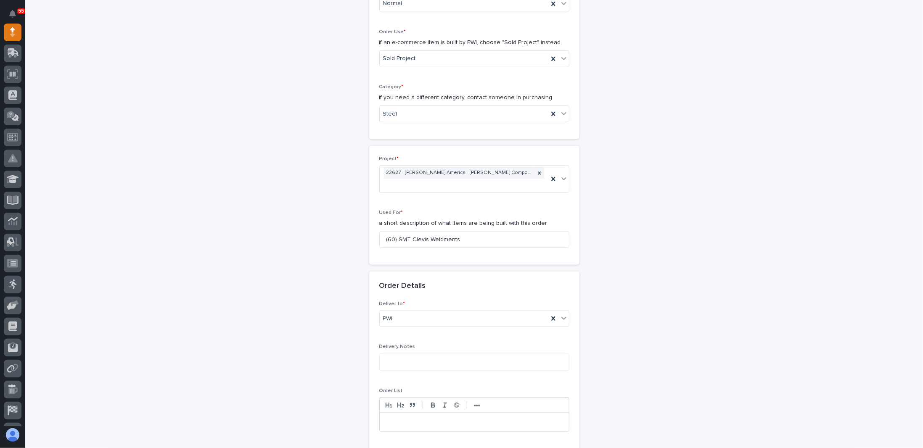
scroll to position [202, 0]
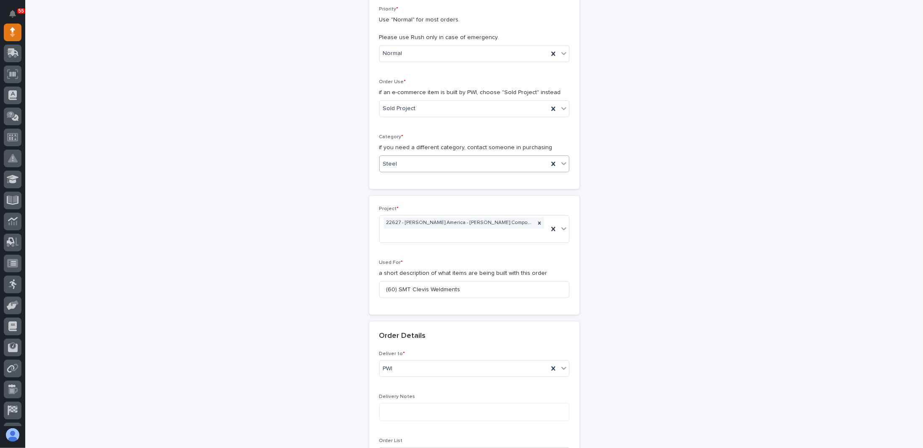
click at [417, 167] on div "Steel" at bounding box center [464, 164] width 169 height 14
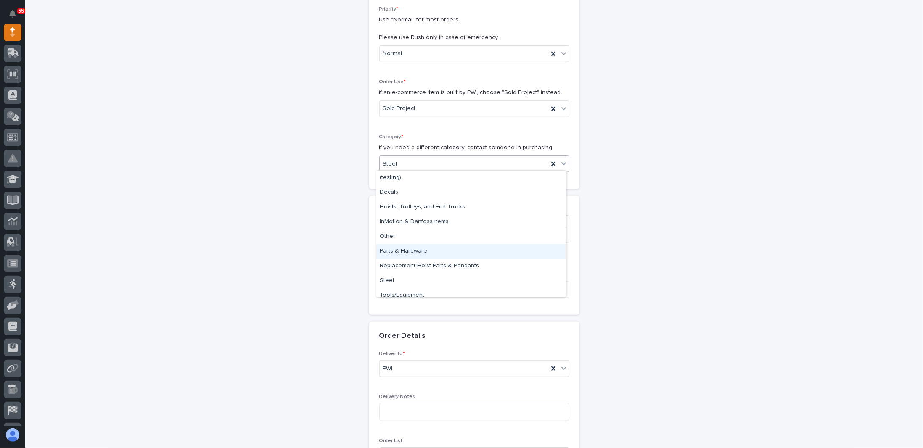
click at [414, 248] on div "Parts & Hardware" at bounding box center [470, 251] width 189 height 15
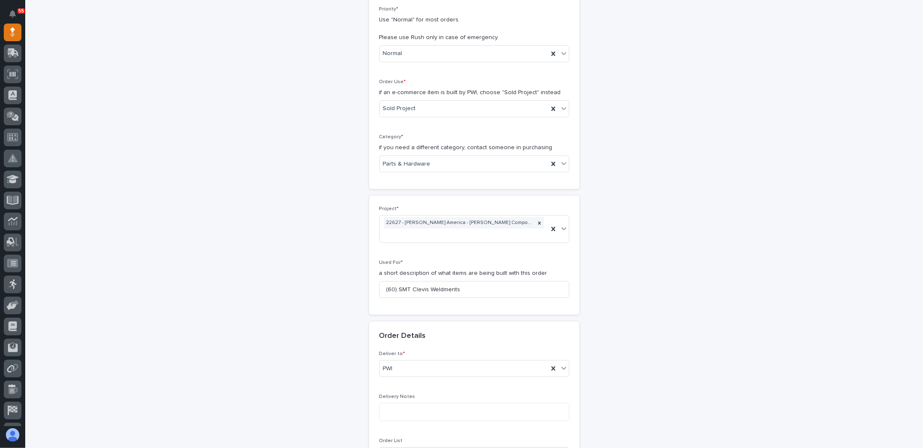
click at [331, 229] on div "**********" at bounding box center [474, 353] width 843 height 1014
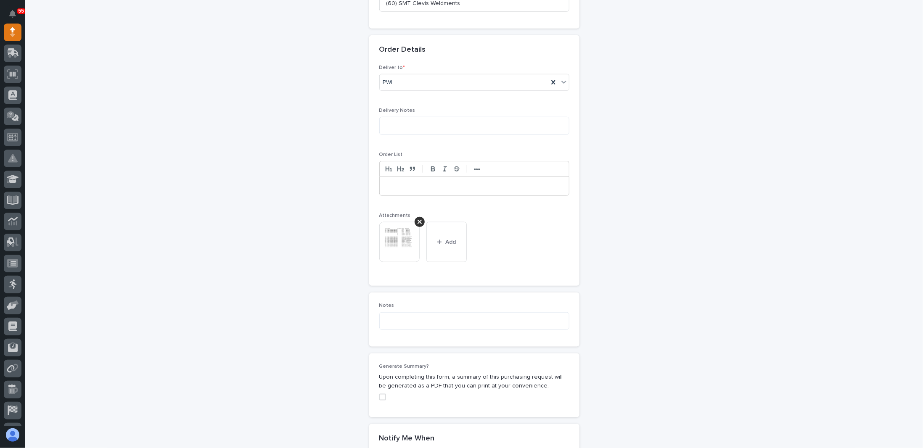
scroll to position [665, 0]
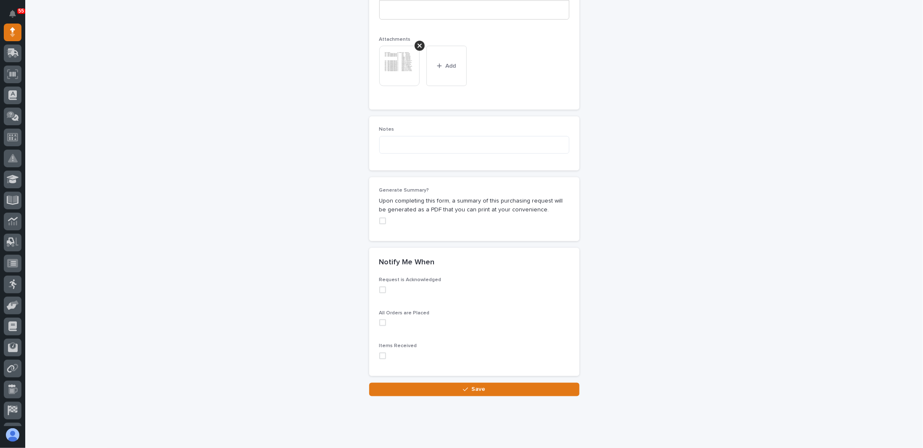
click at [381, 218] on span at bounding box center [382, 221] width 7 height 7
click at [463, 387] on icon "button" at bounding box center [465, 390] width 5 height 6
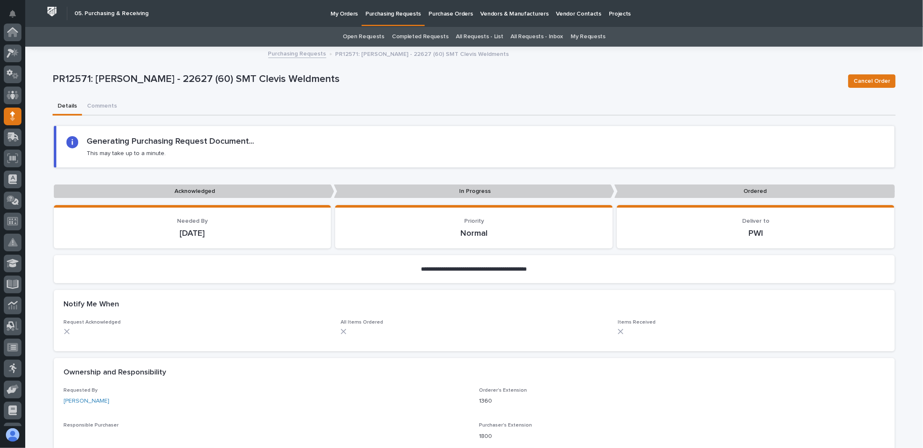
scroll to position [84, 0]
